Goal: Use online tool/utility: Utilize a website feature to perform a specific function

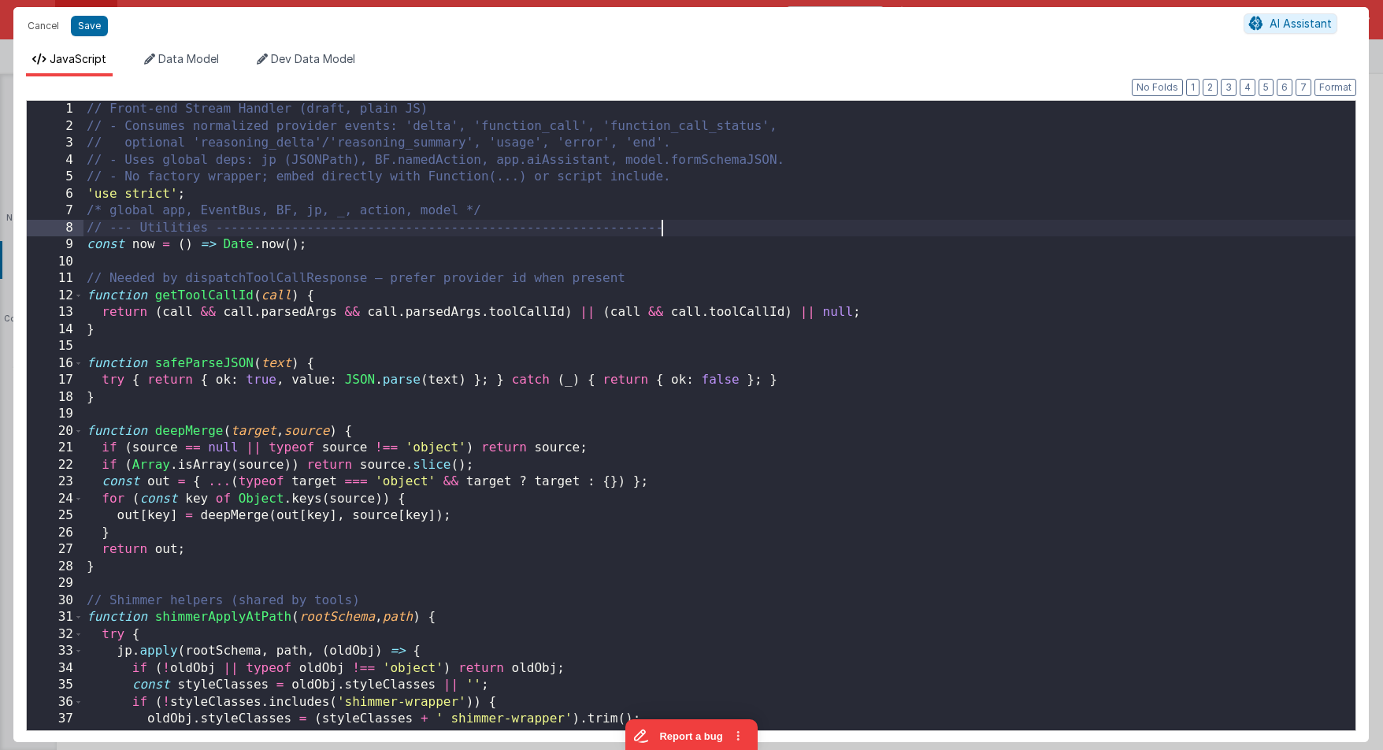
scroll to position [0, 0]
click at [710, 231] on div "// Front-end Stream Handler (draft, plain JS) // - Consumes normalized provider…" at bounding box center [719, 432] width 1272 height 663
click at [767, 232] on div "// Front-end Stream Handler (draft, plain JS) // - Consumes normalized provider…" at bounding box center [719, 432] width 1272 height 663
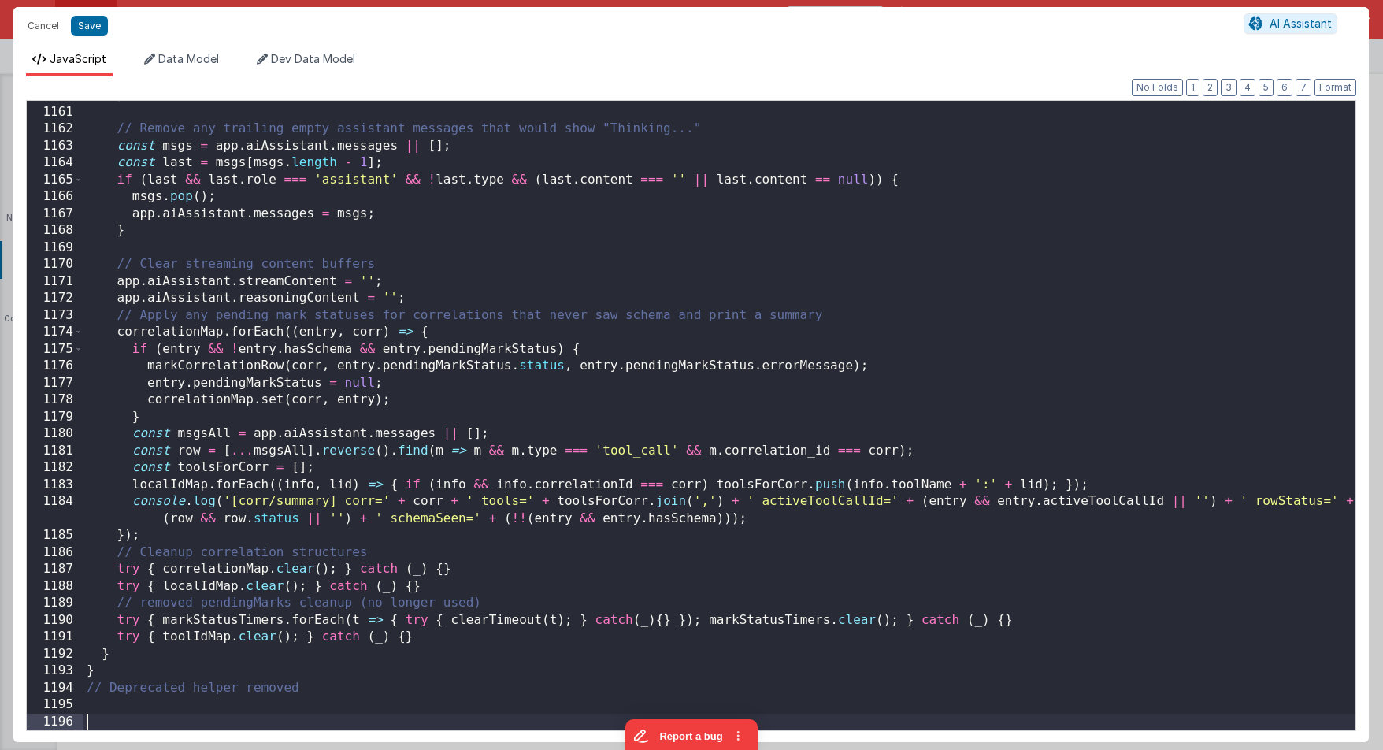
scroll to position [19841, 0]
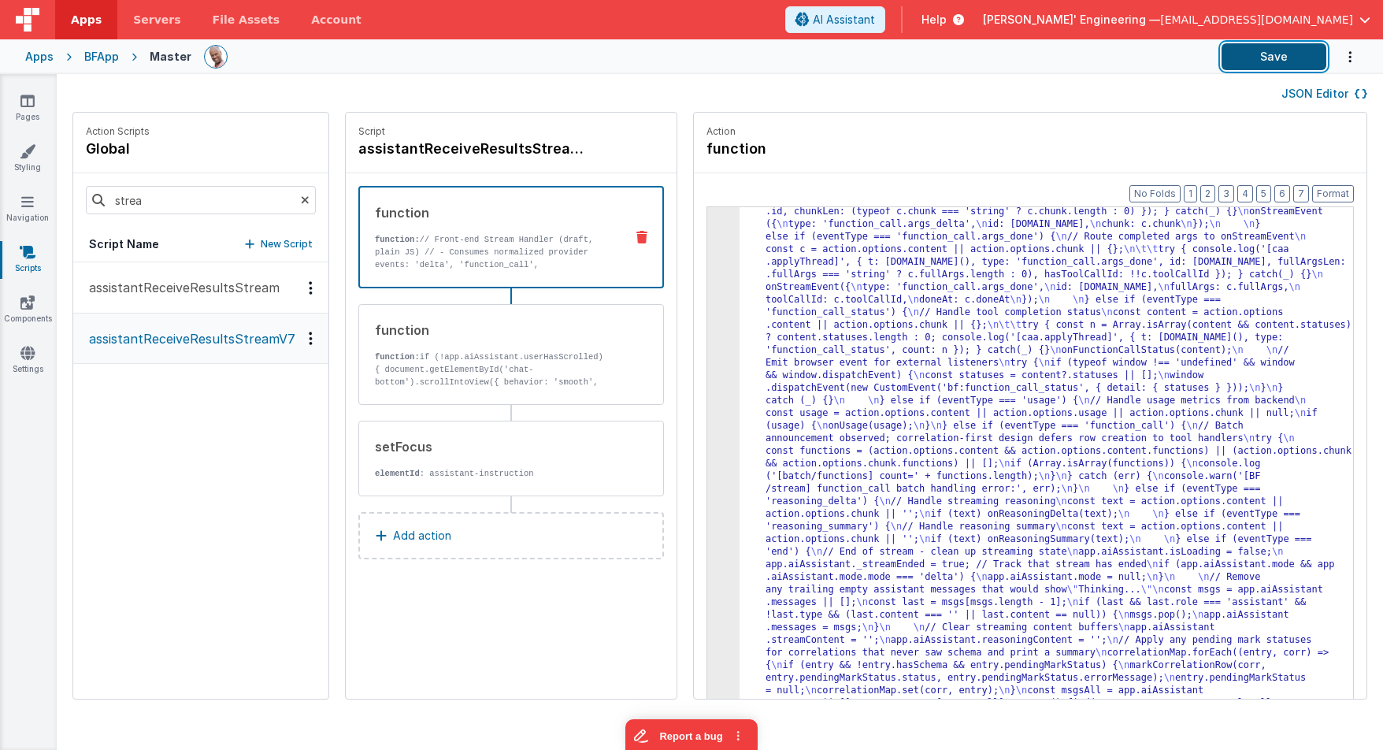
click at [1267, 64] on button "Save" at bounding box center [1273, 56] width 105 height 27
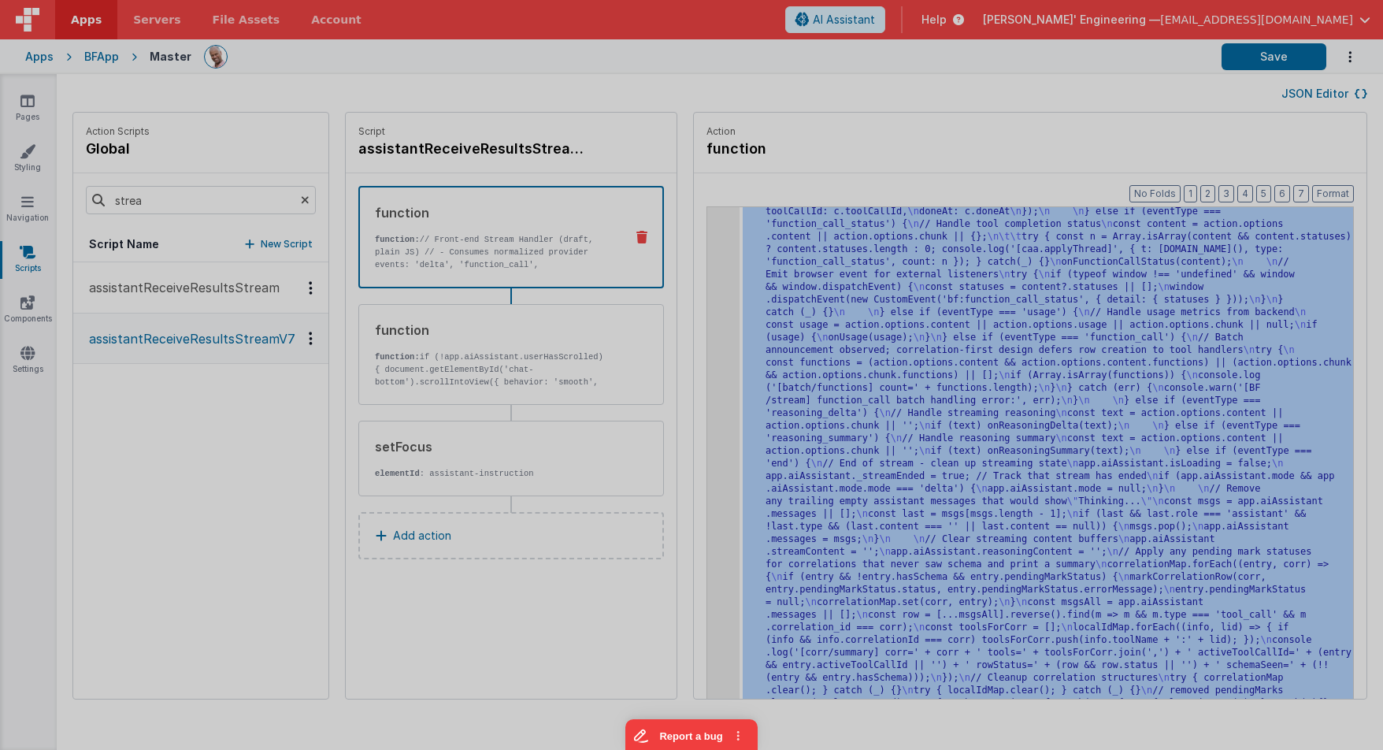
scroll to position [5936, 0]
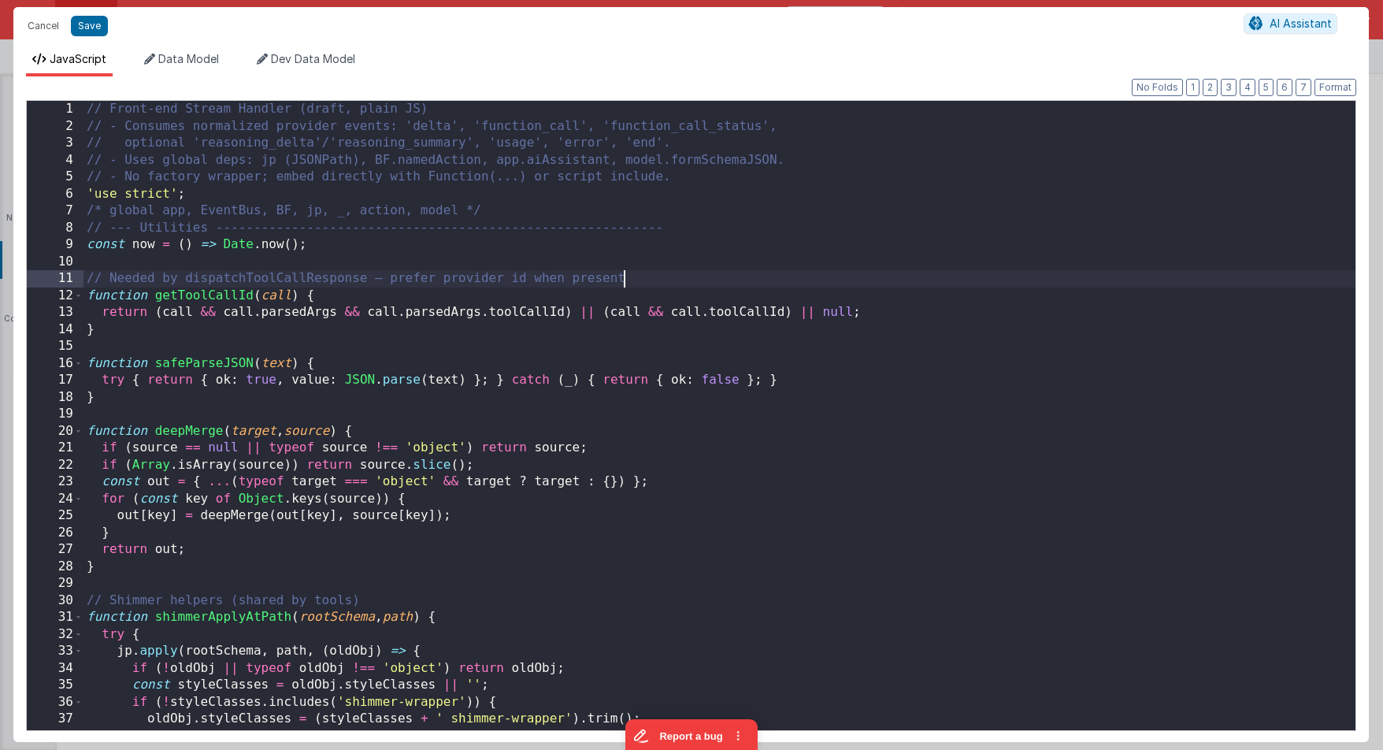
click at [714, 276] on div "// Front-end Stream Handler (draft, plain JS) // - Consumes normalized provider…" at bounding box center [719, 432] width 1272 height 663
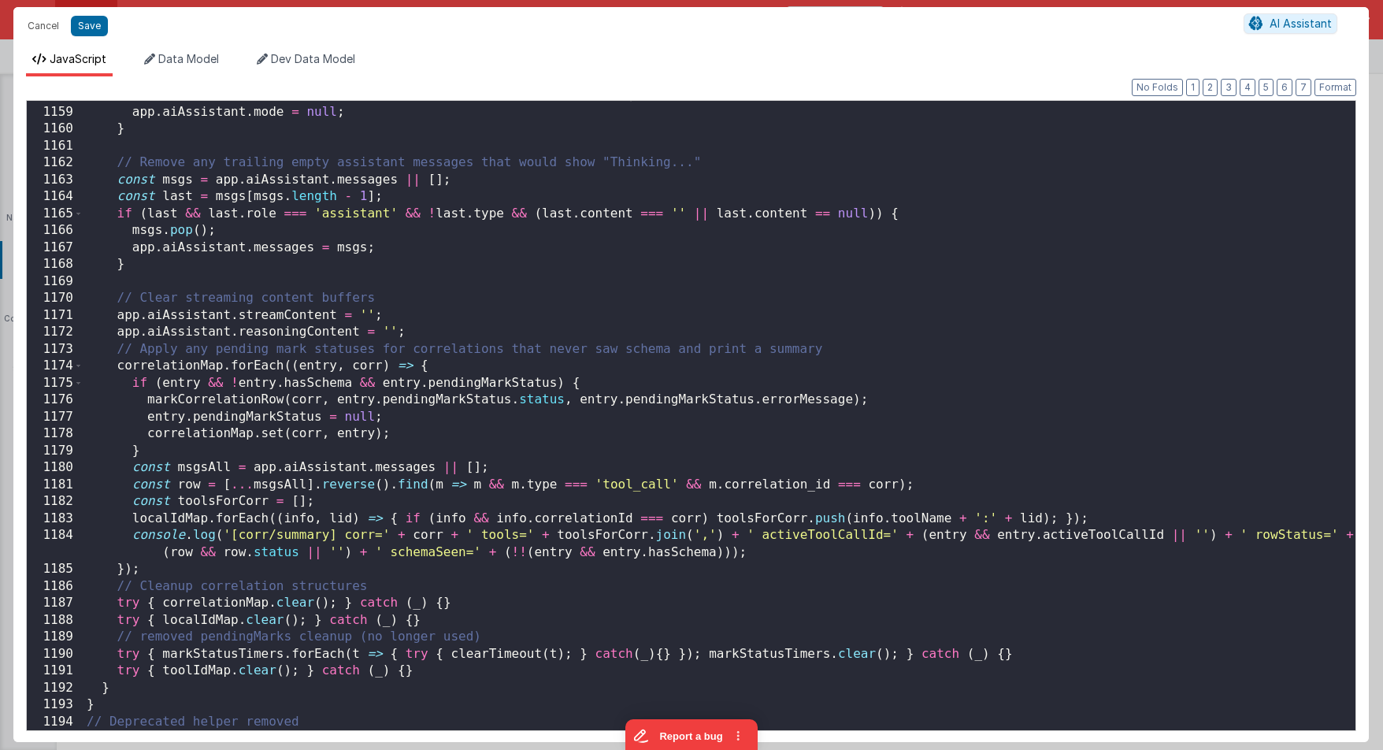
scroll to position [19807, 0]
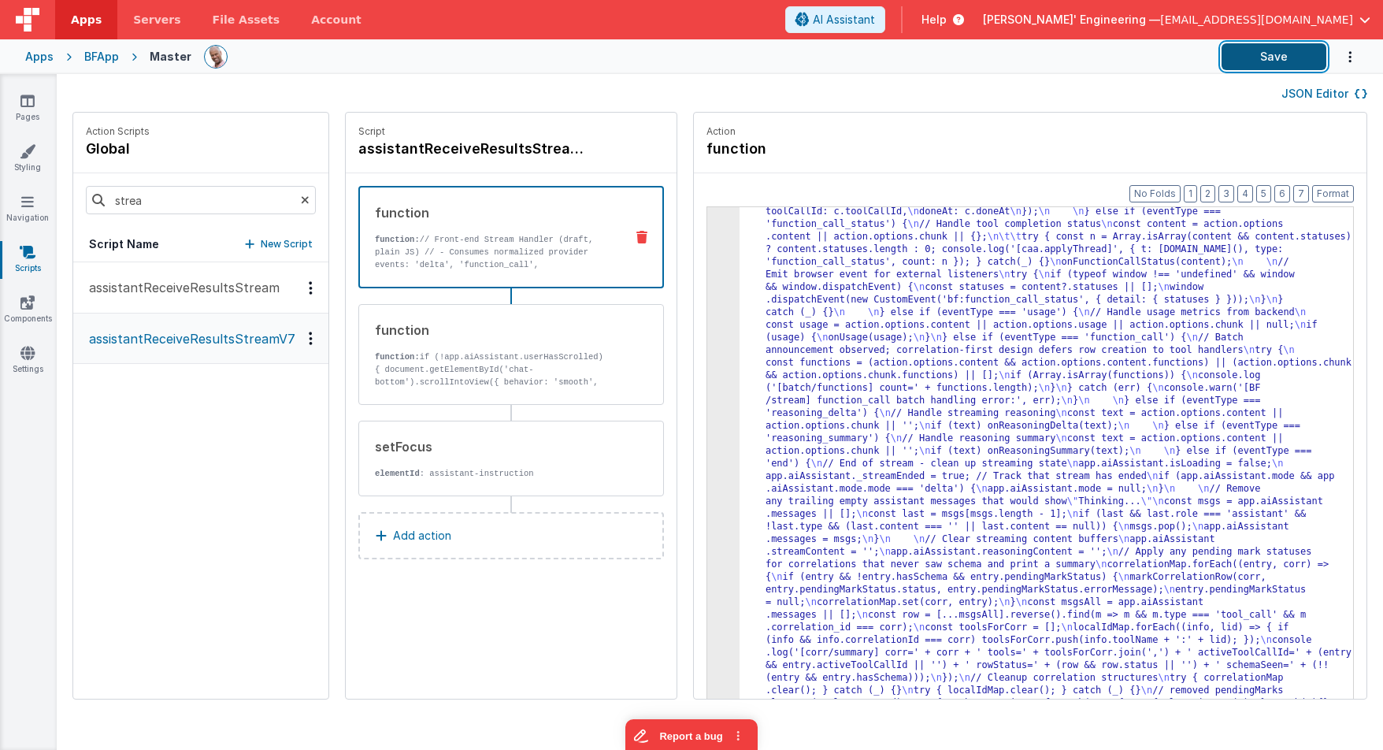
click at [1269, 55] on button "Save" at bounding box center [1273, 56] width 105 height 27
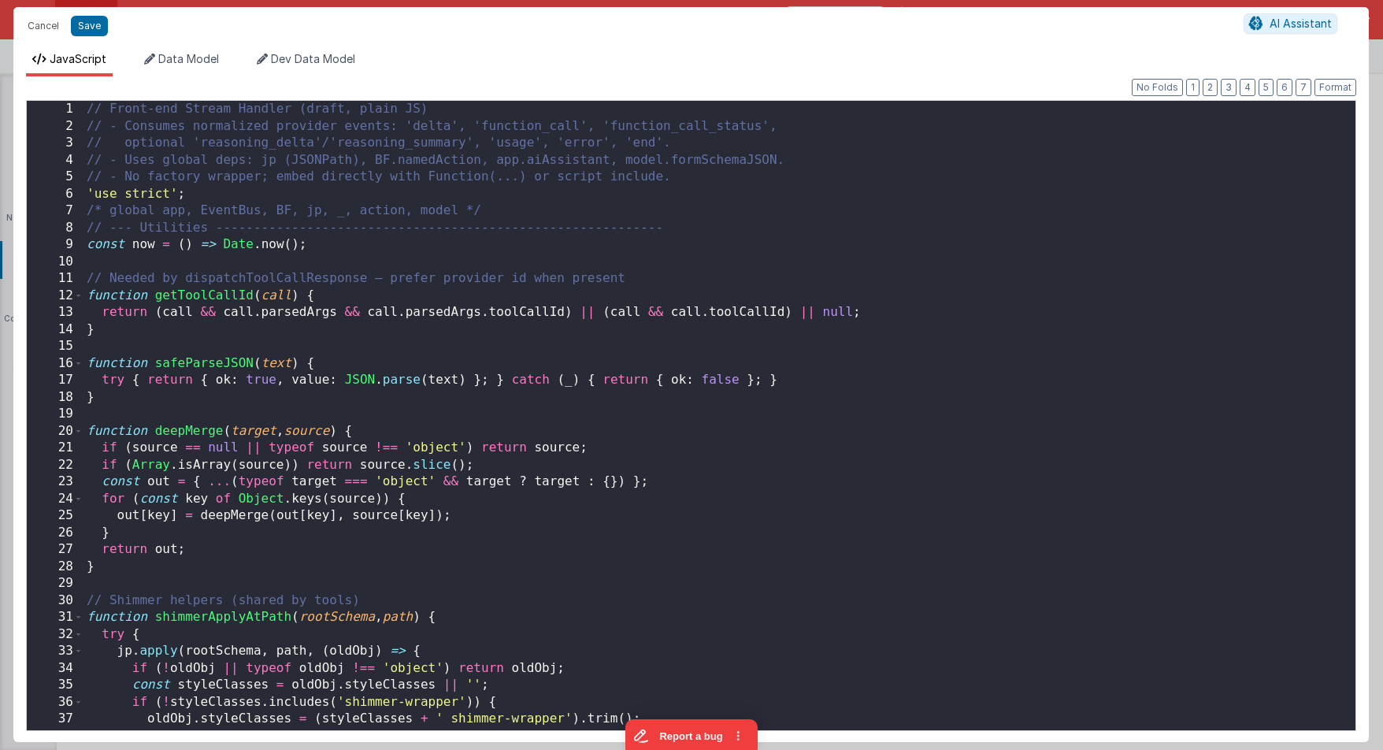
click at [712, 243] on div "// Front-end Stream Handler (draft, plain JS) // - Consumes normalized provider…" at bounding box center [719, 432] width 1272 height 663
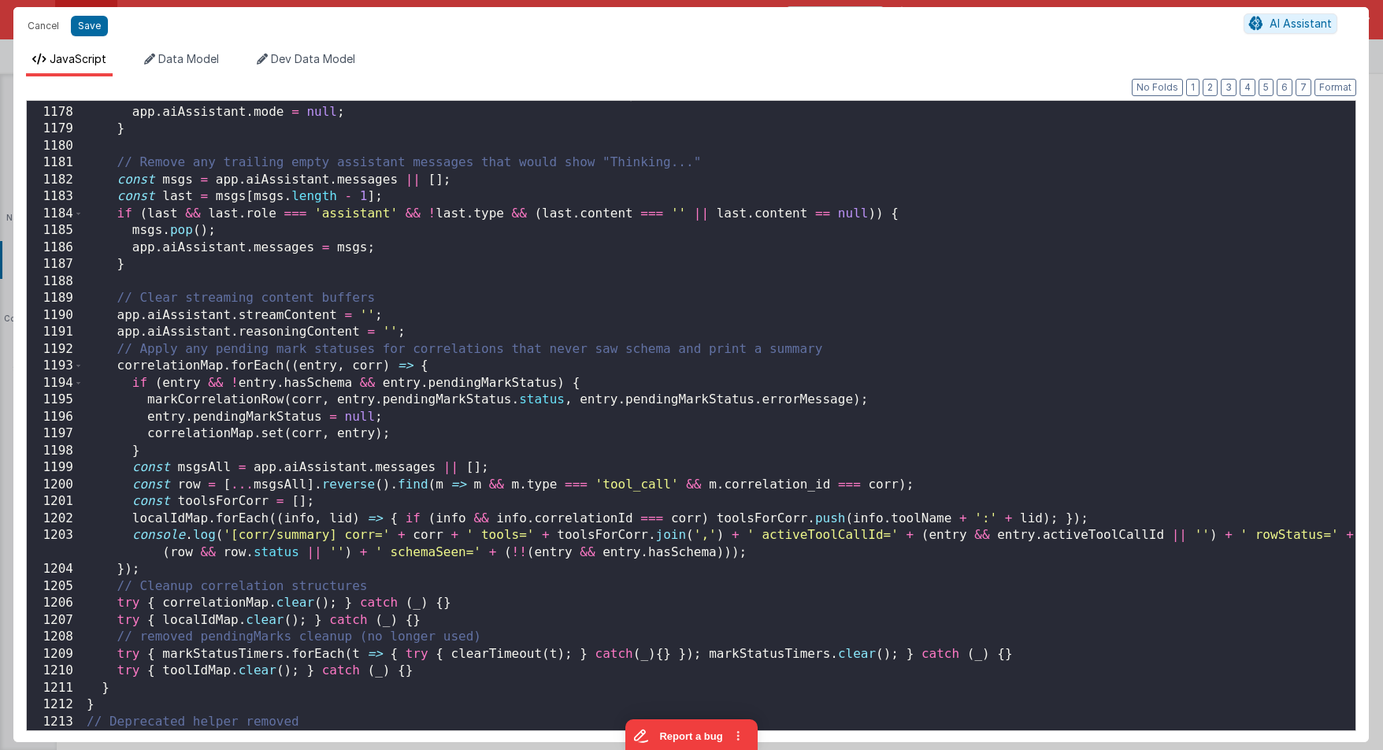
scroll to position [20129, 0]
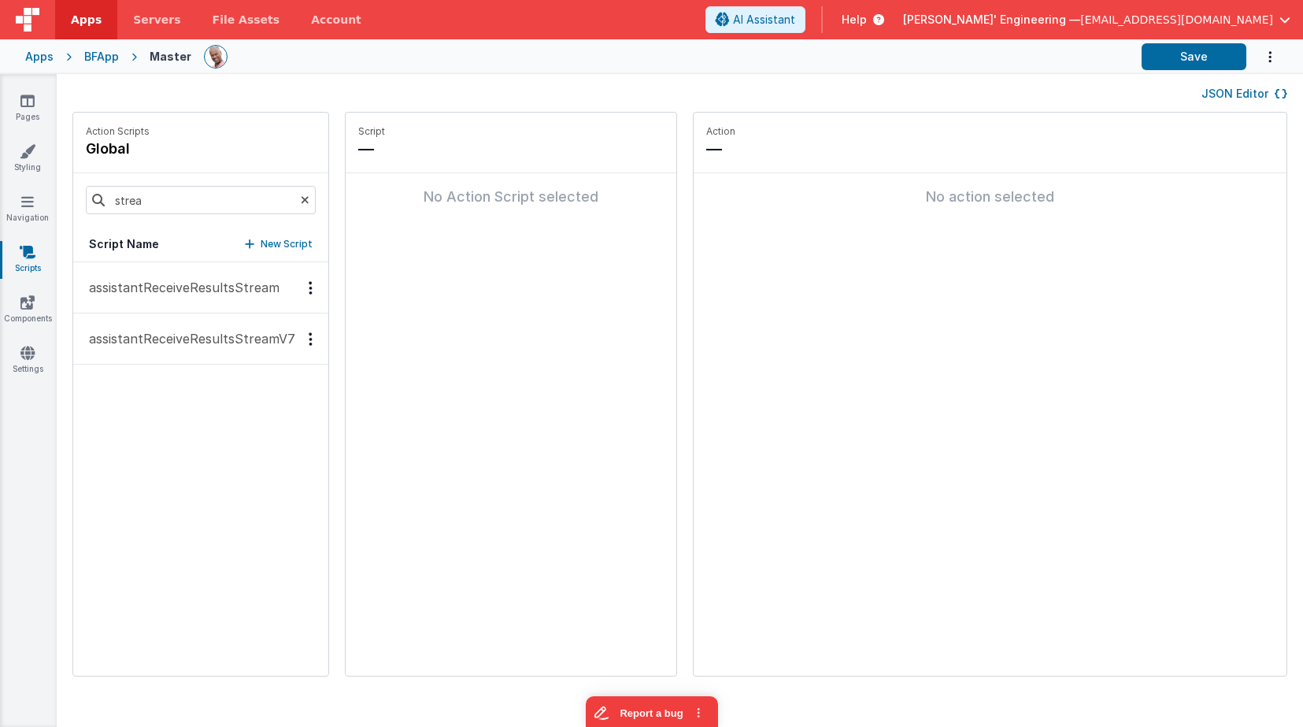
click at [884, 18] on icon at bounding box center [875, 20] width 17 height 16
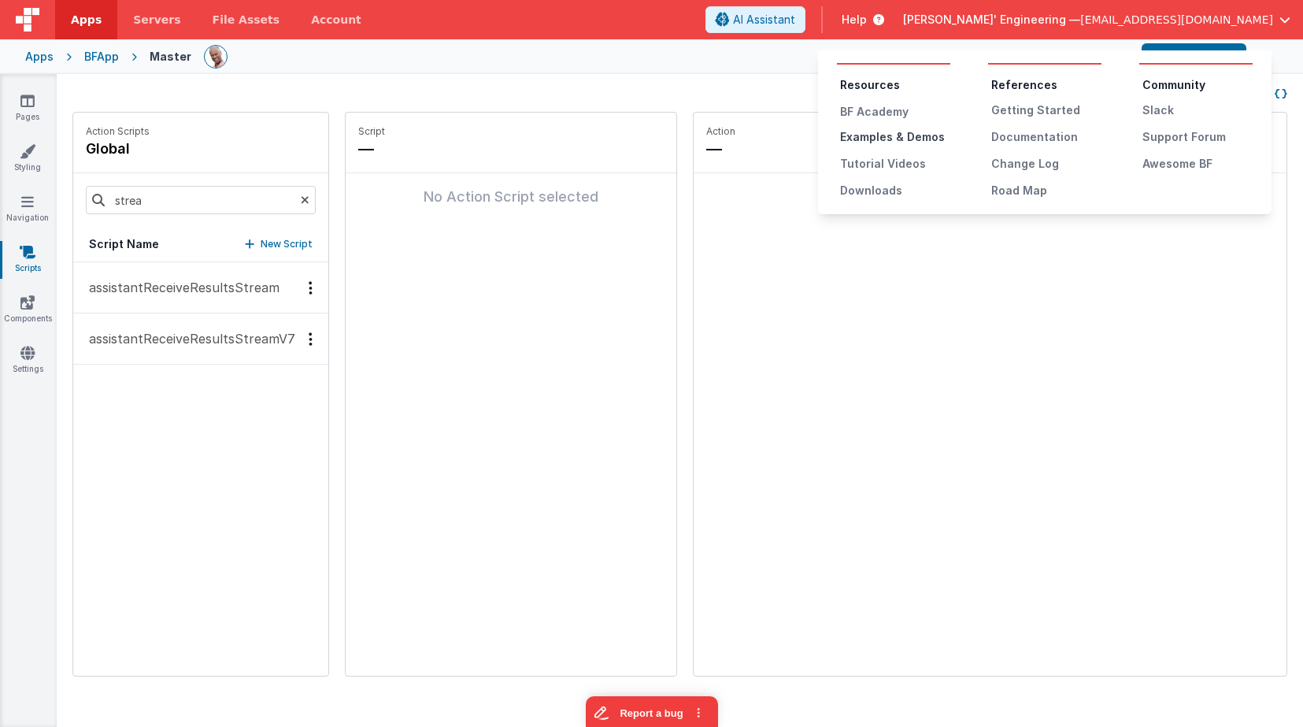
click at [882, 140] on div "Examples & Demos" at bounding box center [895, 137] width 110 height 16
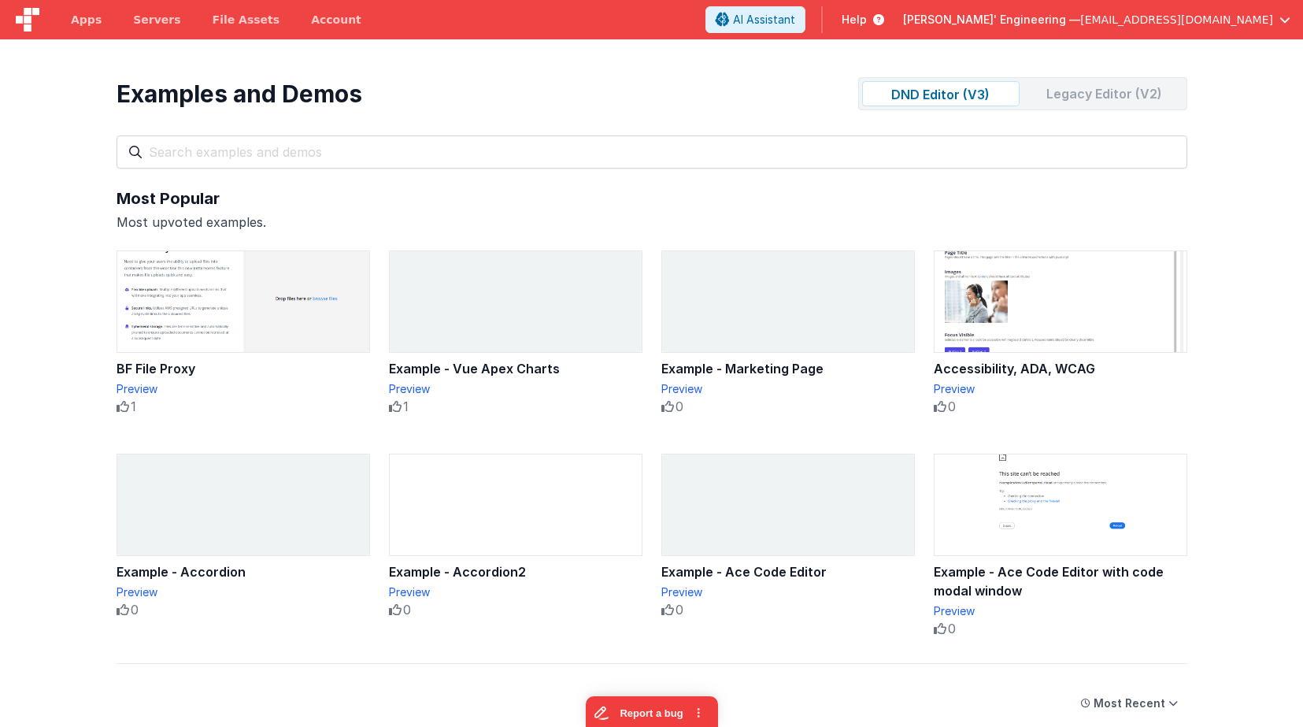
click at [1104, 92] on div "Legacy Editor (V2)" at bounding box center [1105, 93] width 158 height 25
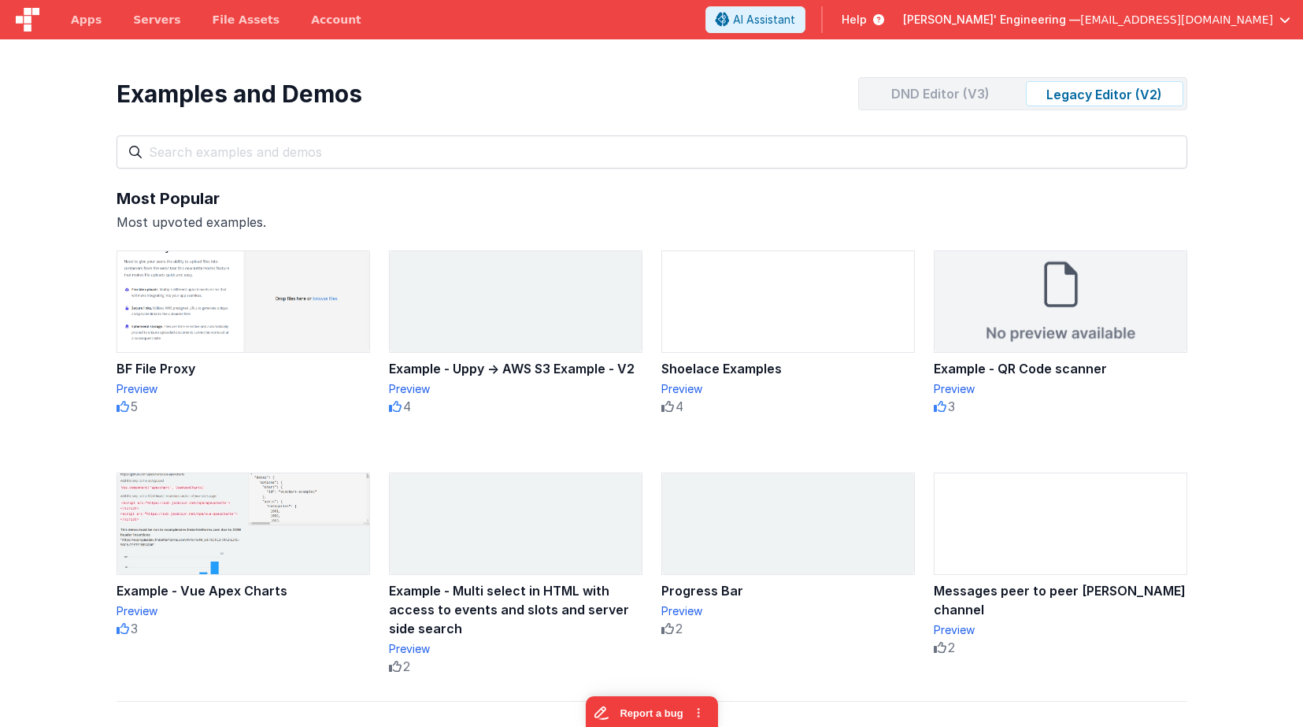
click at [980, 95] on div "DND Editor (V3)" at bounding box center [941, 93] width 158 height 25
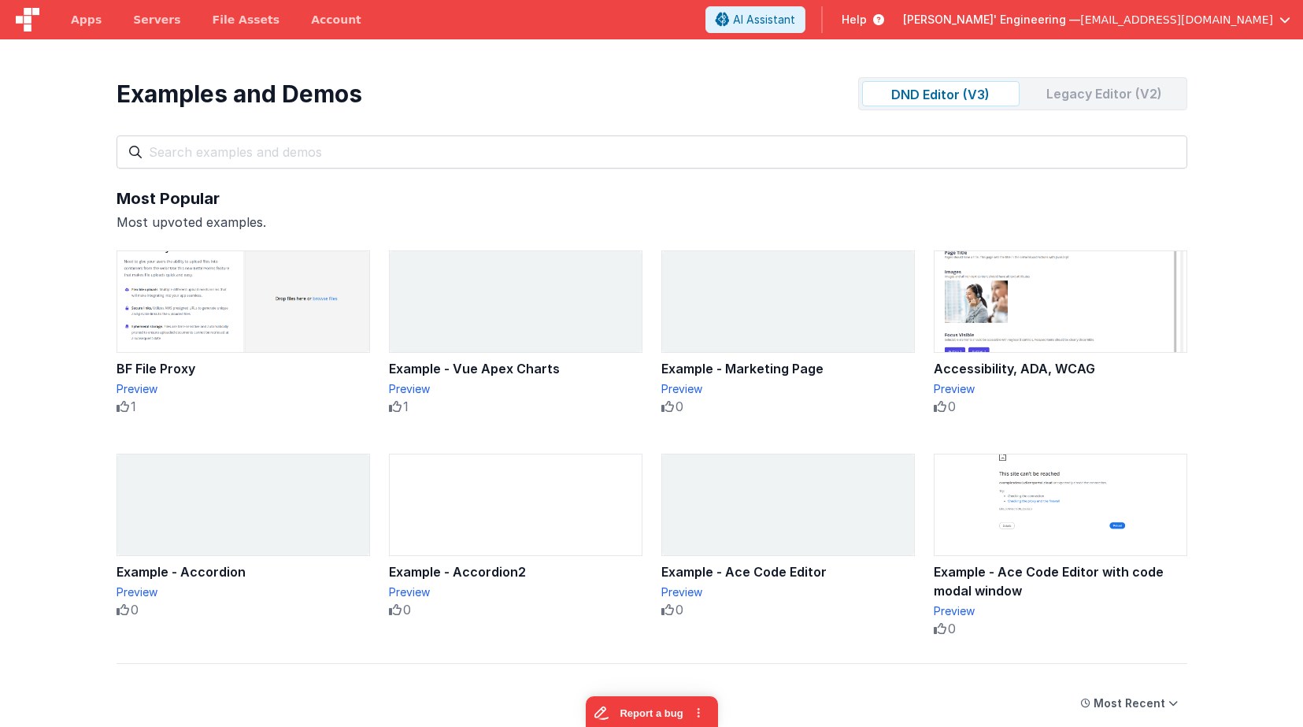
click at [1105, 87] on div "Legacy Editor (V2)" at bounding box center [1105, 93] width 158 height 25
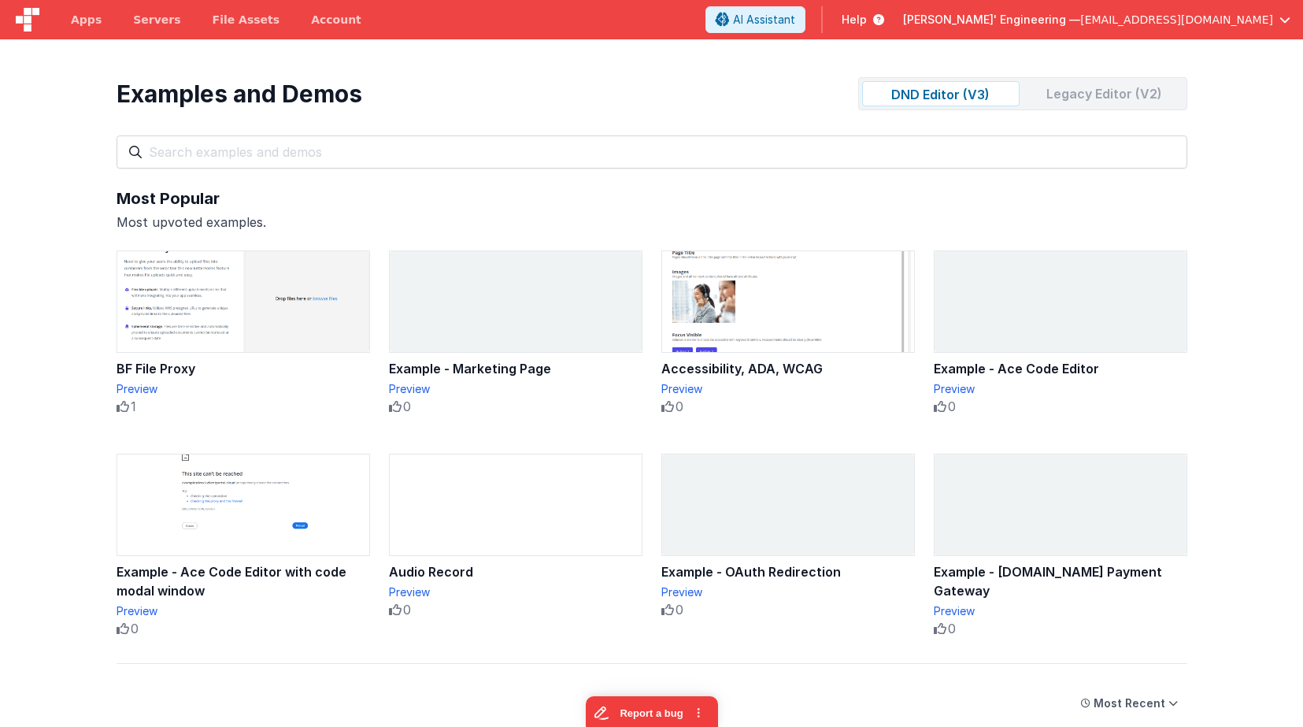
click at [1109, 95] on div "Legacy Editor (V2)" at bounding box center [1105, 93] width 158 height 25
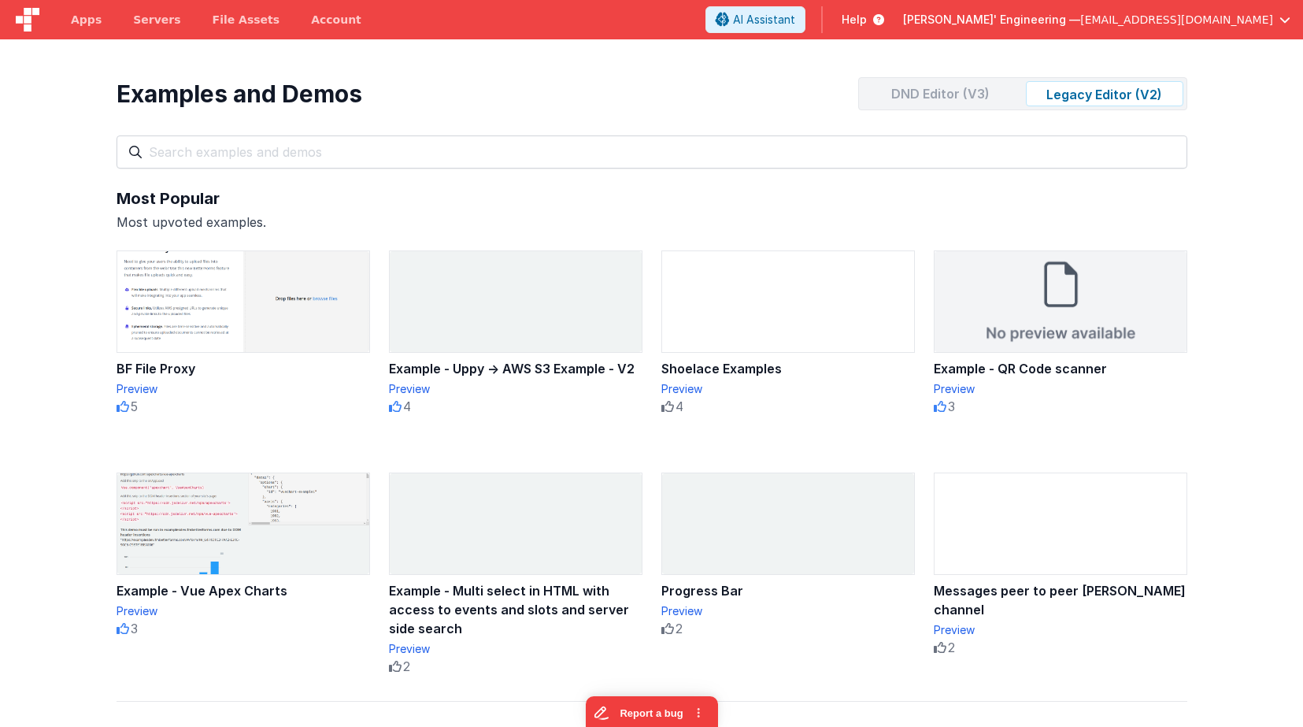
click at [966, 96] on div "DND Editor (V3)" at bounding box center [941, 93] width 158 height 25
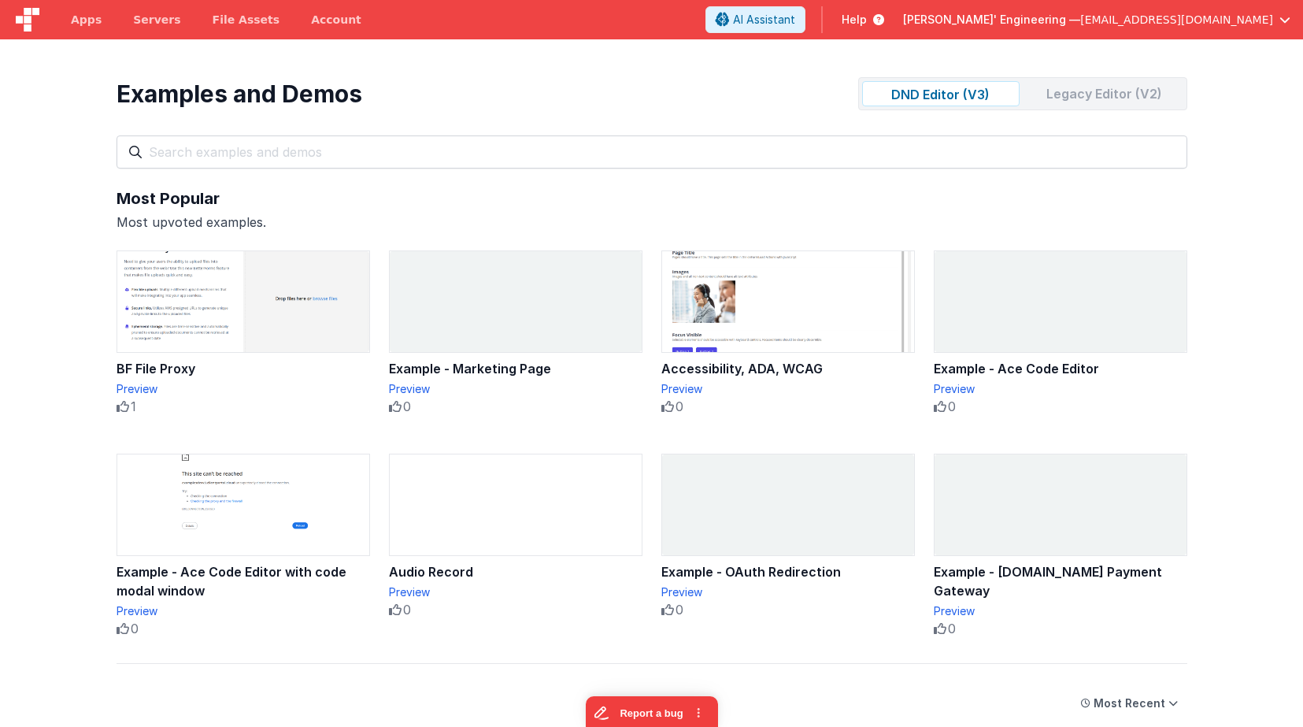
click at [1073, 92] on div "Legacy Editor (V2)" at bounding box center [1105, 93] width 158 height 25
